Goal: Browse casually

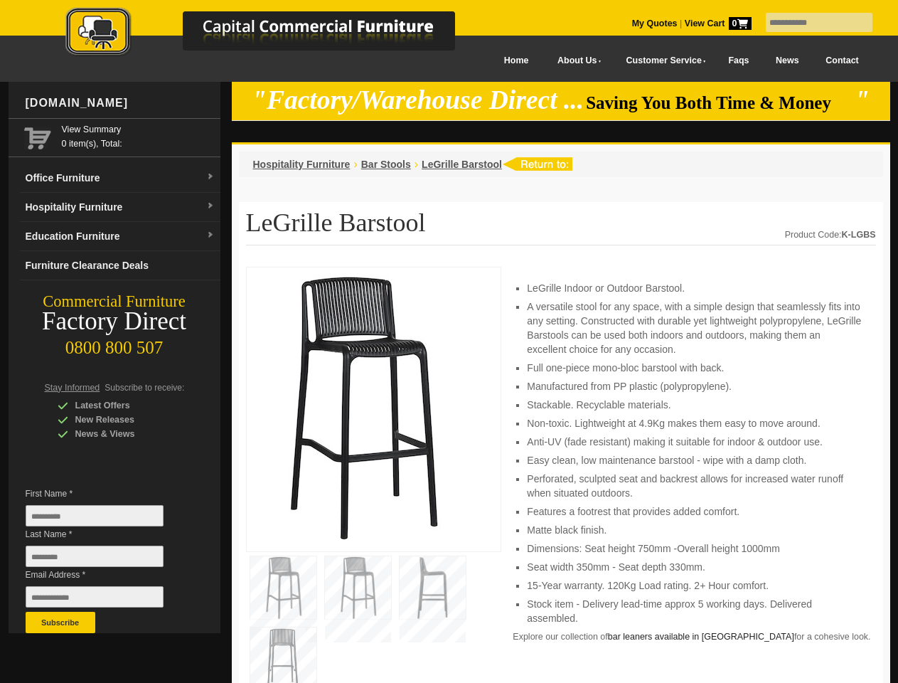
click at [810, 23] on input "text" at bounding box center [819, 22] width 107 height 19
click at [105, 560] on input "Last Name *" at bounding box center [95, 556] width 138 height 21
click at [60, 622] on button "Subscribe" at bounding box center [61, 622] width 70 height 21
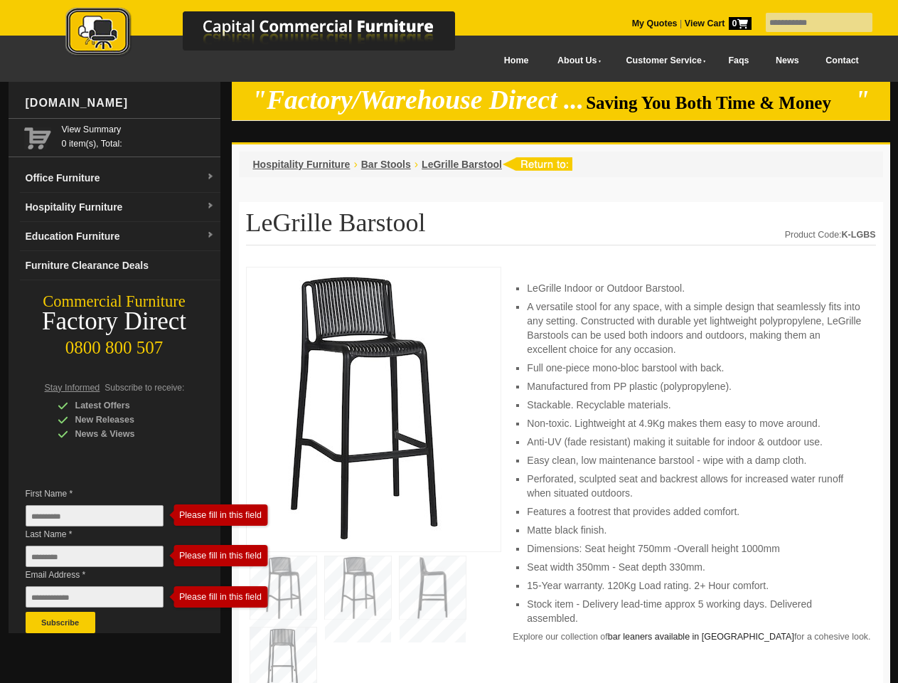
click at [561, 475] on li "Perforated, sculpted seat and backrest allows for increased water runoff when s…" at bounding box center [694, 486] width 334 height 28
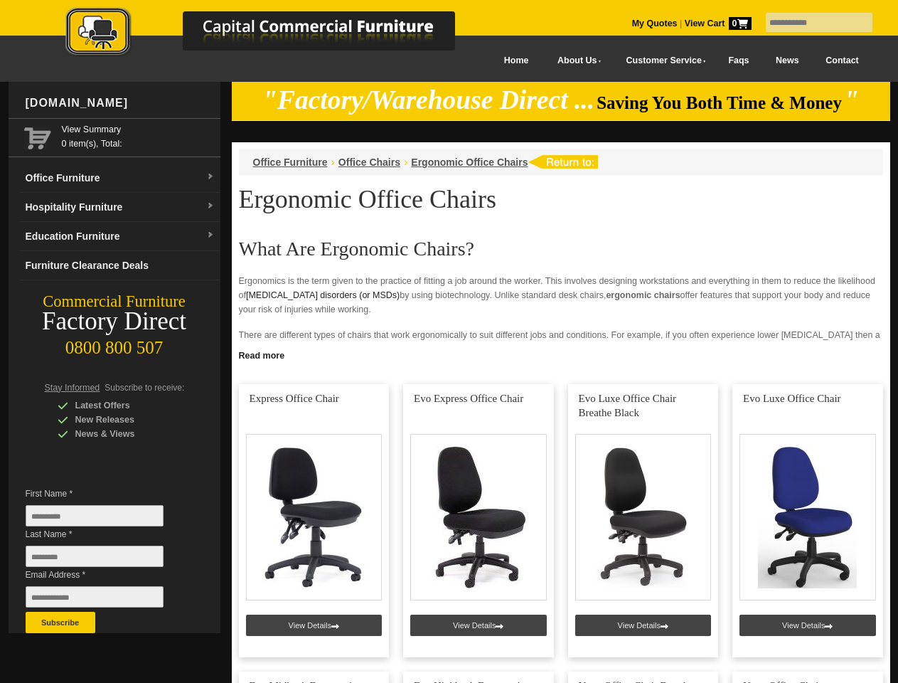
click at [810, 23] on input "text" at bounding box center [819, 22] width 107 height 19
click at [105, 560] on input "Last Name *" at bounding box center [95, 556] width 138 height 21
click at [60, 622] on button "Subscribe" at bounding box center [61, 622] width 70 height 21
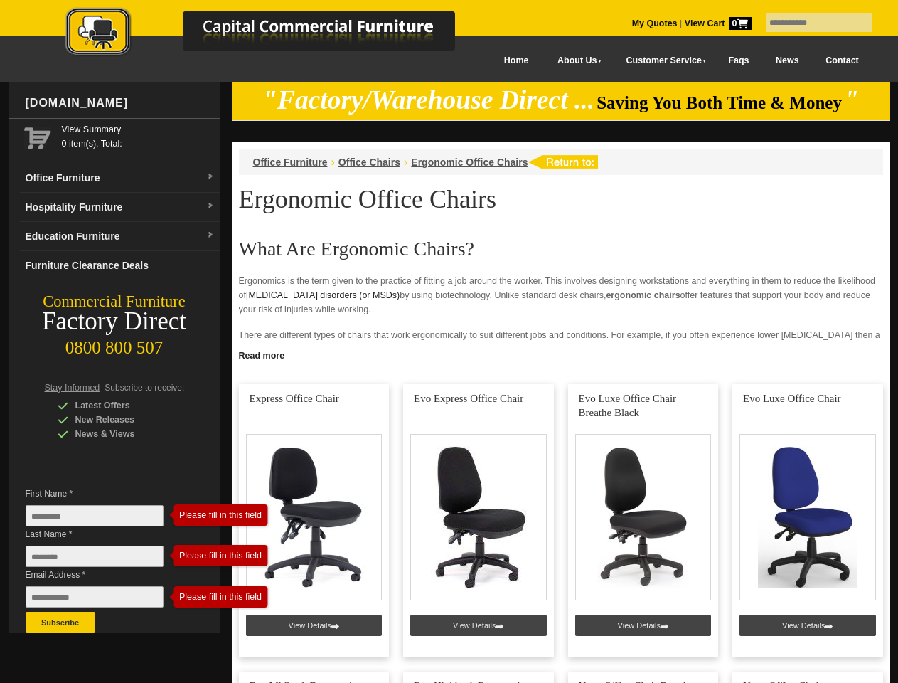
click at [561, 354] on link "Read more" at bounding box center [561, 354] width 659 height 18
